Goal: Communication & Community: Connect with others

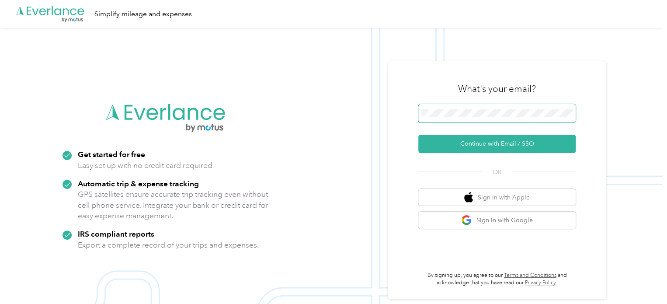
click at [489, 121] on span at bounding box center [496, 113] width 157 height 18
click at [474, 109] on span at bounding box center [496, 113] width 157 height 18
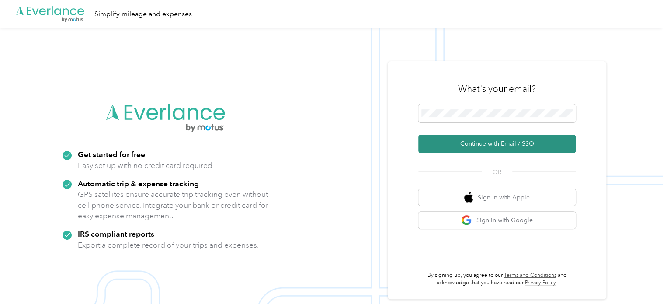
click at [502, 145] on button "Continue with Email / SSO" at bounding box center [496, 144] width 157 height 18
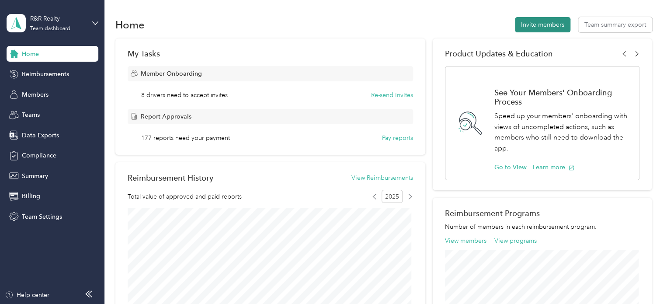
click at [528, 29] on button "Invite members" at bounding box center [543, 24] width 56 height 15
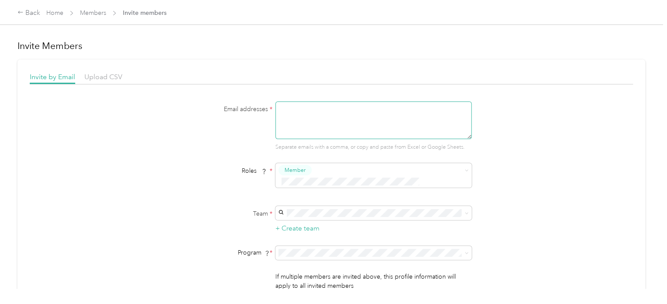
click at [314, 116] on textarea at bounding box center [373, 120] width 196 height 38
type textarea "dezelak.ella@rrrealty.com"
click at [359, 206] on span at bounding box center [373, 213] width 196 height 14
click at [324, 215] on div "R&R Realty schneider.seth@realtyts.com +3 more" at bounding box center [372, 226] width 184 height 29
click at [601, 191] on div "Email addresses * dezelak.ella@rrrealty.com Separate emails with a comma, or co…" at bounding box center [331, 206] width 603 height 210
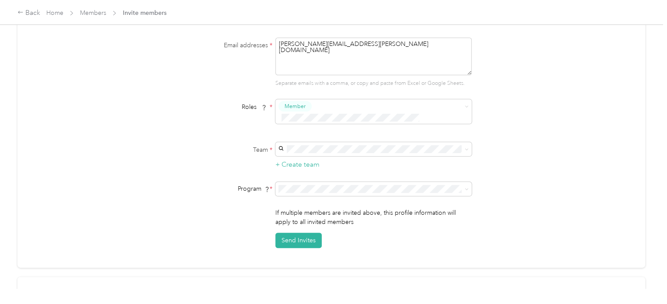
scroll to position [65, 0]
click at [308, 231] on button "Send Invites" at bounding box center [298, 238] width 46 height 15
